Goal: Obtain resource: Obtain resource

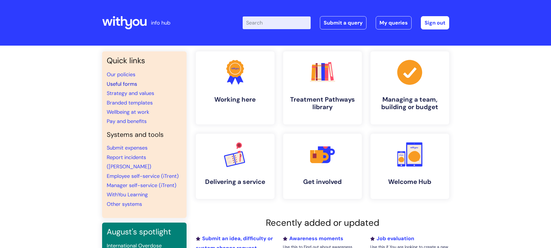
click at [119, 83] on link "Useful forms" at bounding box center [122, 84] width 30 height 7
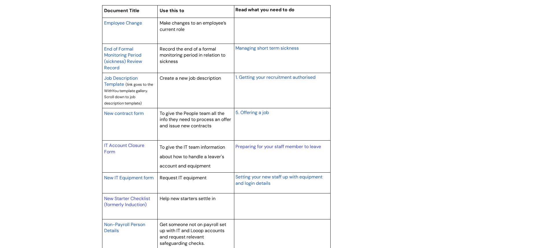
scroll to position [492, 0]
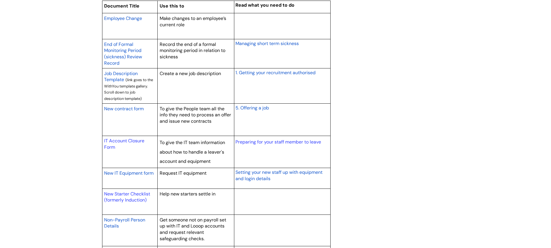
click at [128, 106] on span "New contract form" at bounding box center [124, 109] width 40 height 6
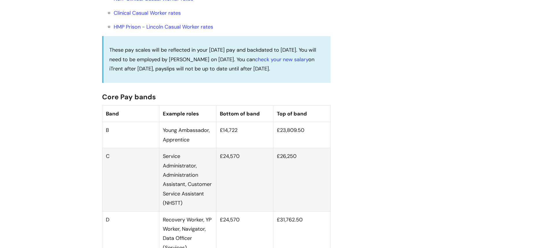
scroll to position [347, 0]
